Goal: Transaction & Acquisition: Purchase product/service

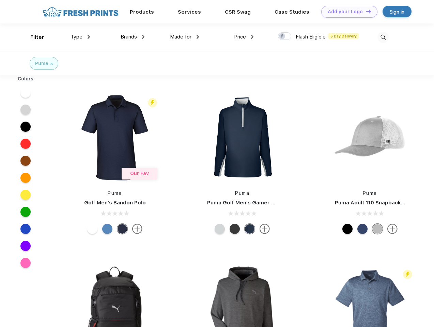
scroll to position [0, 0]
click at [346, 12] on link "Add your Logo Design Tool" at bounding box center [349, 12] width 56 height 12
click at [0, 0] on div "Design Tool" at bounding box center [0, 0] width 0 height 0
click at [365, 11] on link "Add your Logo Design Tool" at bounding box center [349, 12] width 56 height 12
click at [33, 37] on div "Filter" at bounding box center [37, 37] width 14 height 8
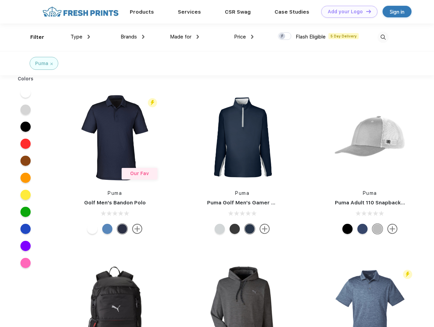
click at [80, 37] on span "Type" at bounding box center [76, 37] width 12 height 6
click at [132, 37] on span "Brands" at bounding box center [128, 37] width 16 height 6
click at [184, 37] on span "Made for" at bounding box center [180, 37] width 21 height 6
click at [244, 37] on span "Price" at bounding box center [240, 37] width 12 height 6
click at [284, 36] on div at bounding box center [284, 35] width 13 height 7
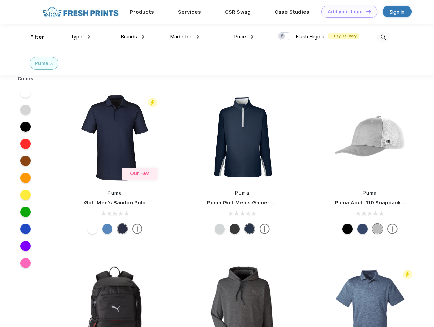
click at [282, 36] on input "checkbox" at bounding box center [280, 34] width 4 height 4
click at [382, 37] on img at bounding box center [382, 37] width 11 height 11
